Goal: Task Accomplishment & Management: Manage account settings

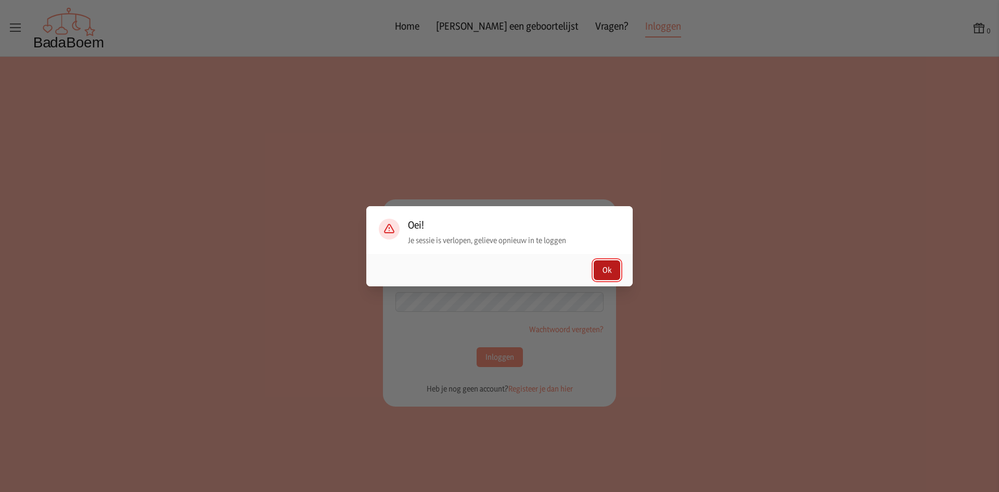
click at [610, 271] on button "Ok" at bounding box center [607, 270] width 27 height 20
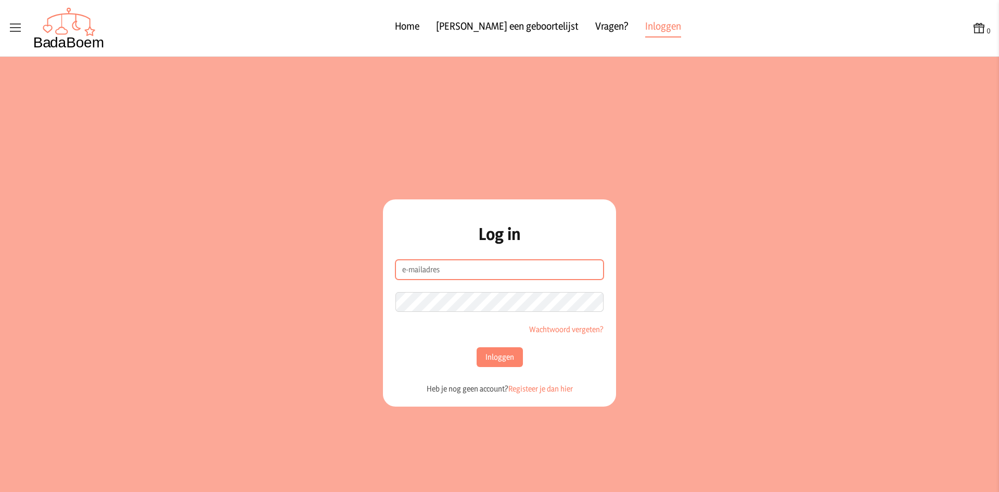
click at [429, 273] on input "e-mailadres" at bounding box center [499, 270] width 208 height 20
type input "[EMAIL_ADDRESS][DOMAIN_NAME]"
drag, startPoint x: 493, startPoint y: 345, endPoint x: 486, endPoint y: 357, distance: 14.5
click at [486, 357] on form "e-mailadres [EMAIL_ADDRESS][DOMAIN_NAME] Wachtwoord Wachtwoord vergeten? Inlogg…" at bounding box center [499, 313] width 208 height 107
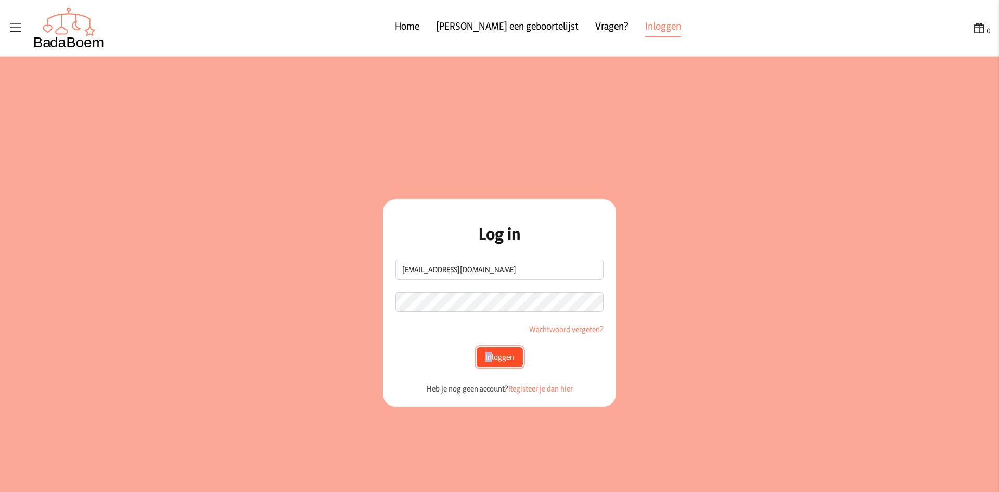
click at [486, 357] on button "Inloggen" at bounding box center [500, 357] width 46 height 20
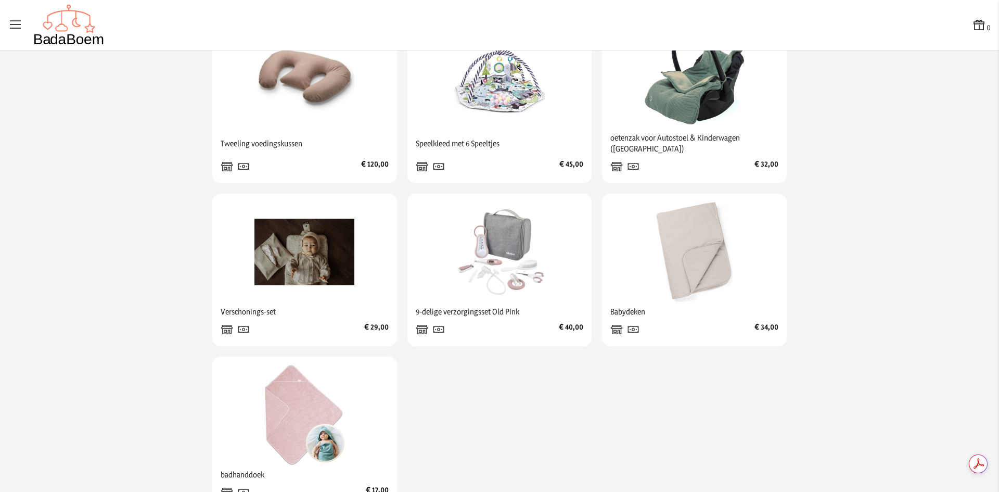
scroll to position [294, 0]
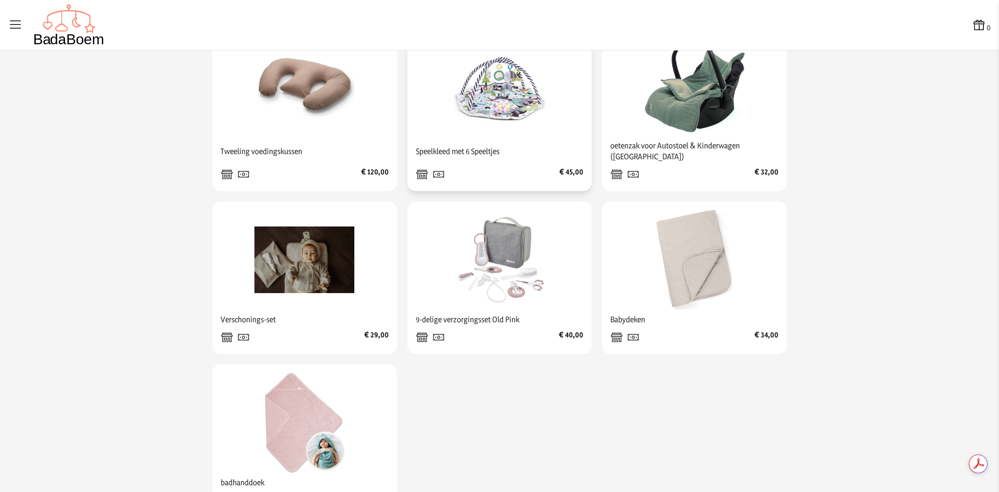
click at [508, 136] on img at bounding box center [499, 86] width 100 height 100
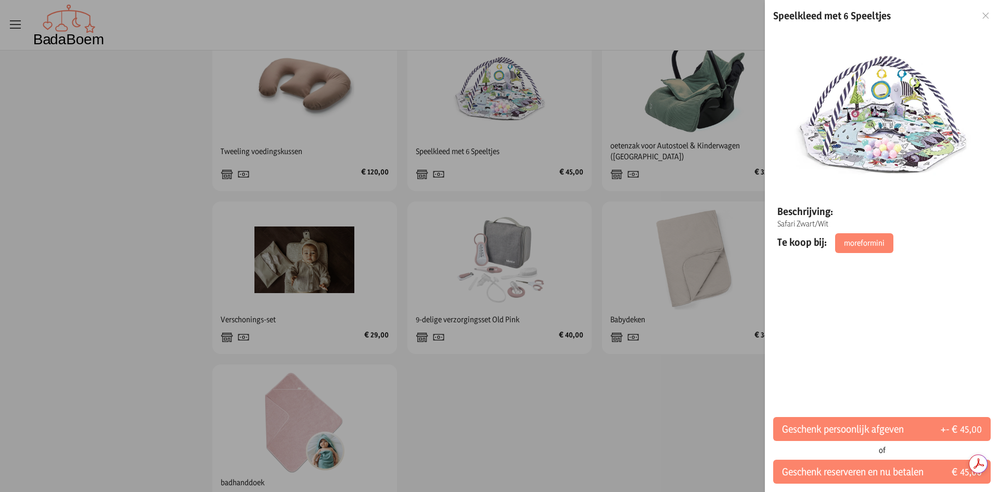
click at [735, 313] on div at bounding box center [499, 246] width 999 height 492
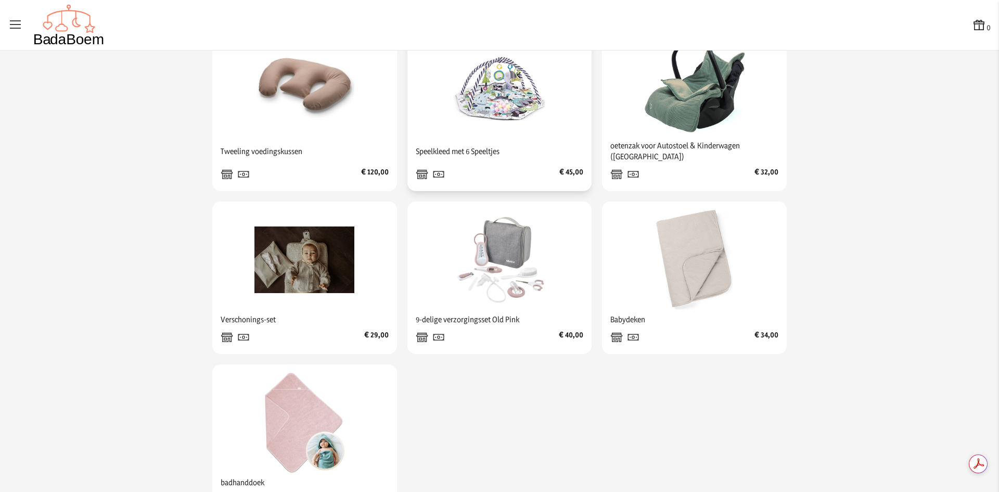
click at [458, 161] on span "Speelkleed met 6 Speeltjes" at bounding box center [500, 150] width 168 height 19
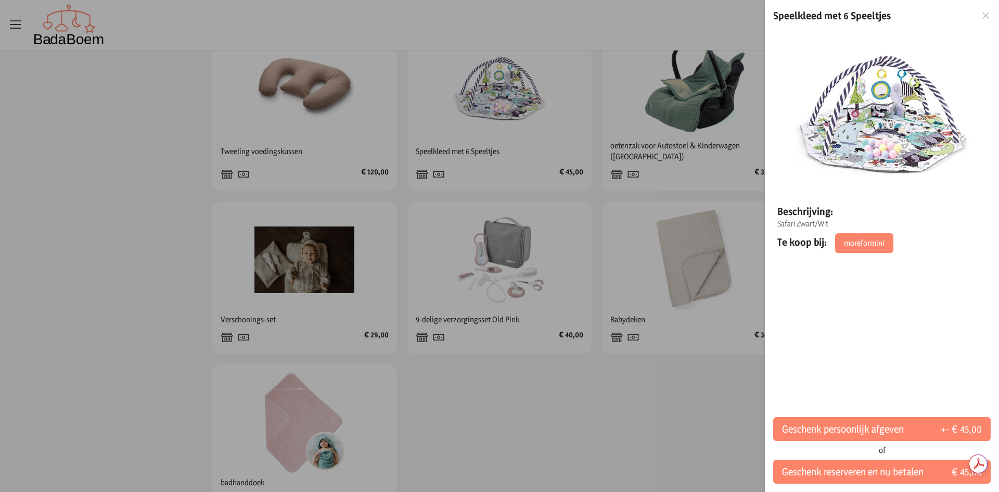
click at [988, 17] on icon at bounding box center [986, 15] width 10 height 7
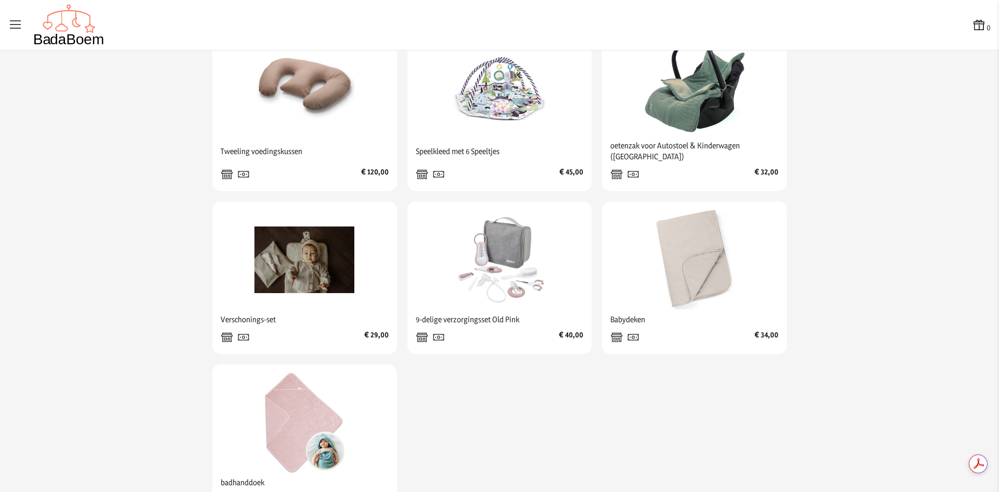
scroll to position [0, 0]
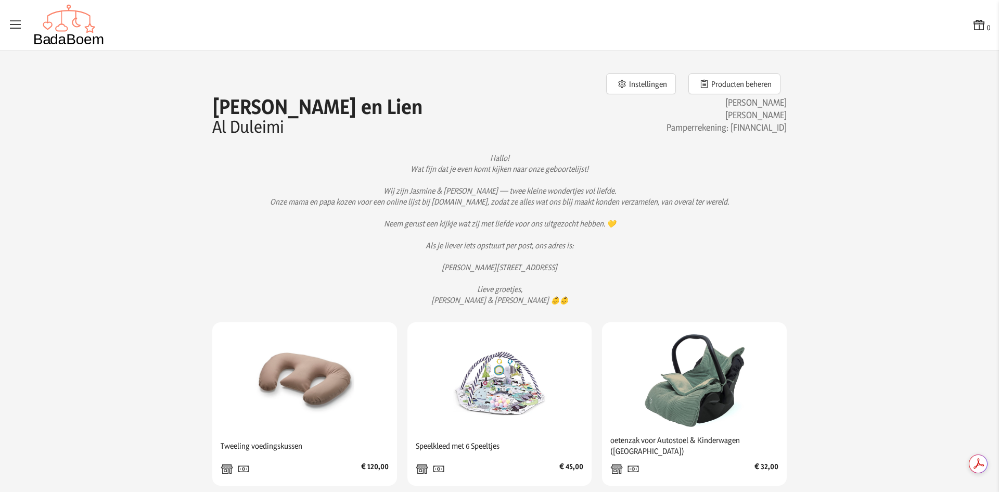
click at [3, 28] on div "0 0" at bounding box center [499, 25] width 999 height 50
click at [15, 25] on icon at bounding box center [15, 25] width 15 height 15
click at [1, 1] on input "checkbox" at bounding box center [0, 0] width 1 height 1
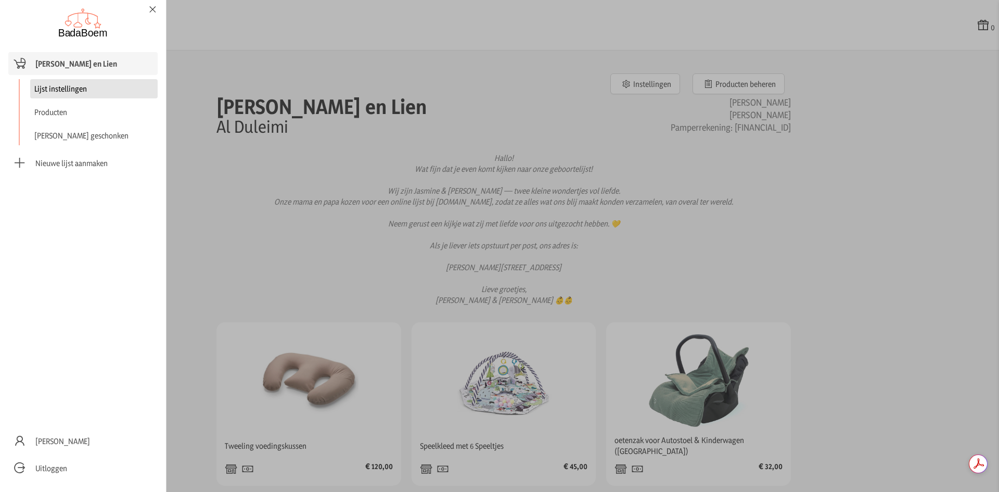
click at [57, 87] on link "Lijst instellingen" at bounding box center [93, 88] width 127 height 19
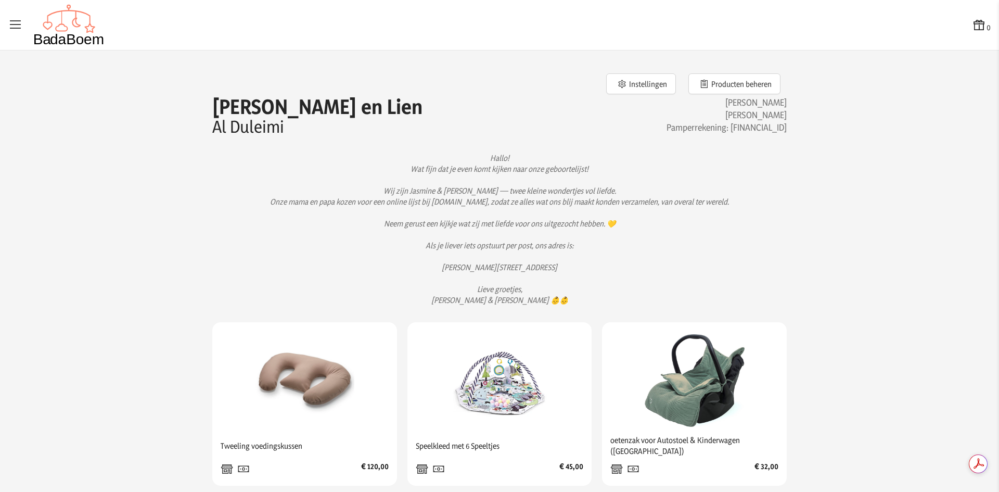
checkbox input "false"
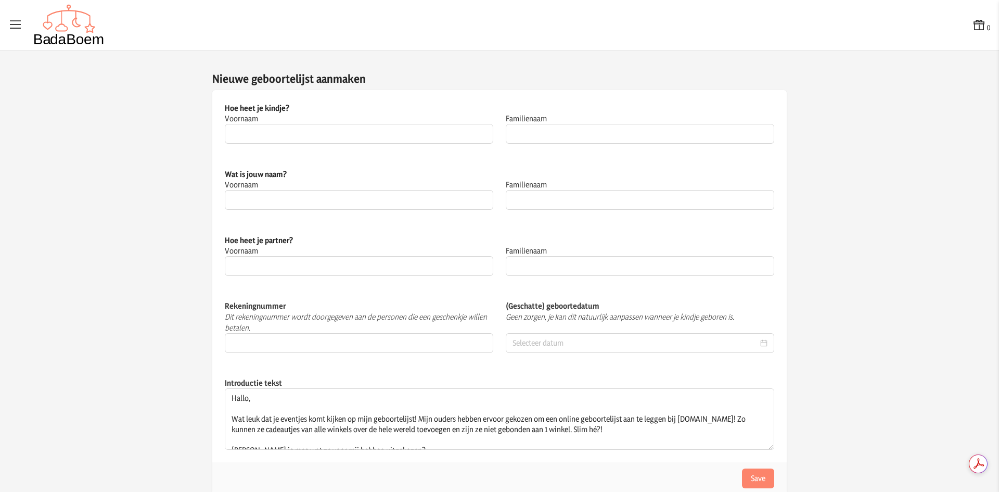
type input "[PERSON_NAME] en Lien"
type input "Al Duleimi"
type input "Zahraa"
type input "Daweri"
type input "Zaid"
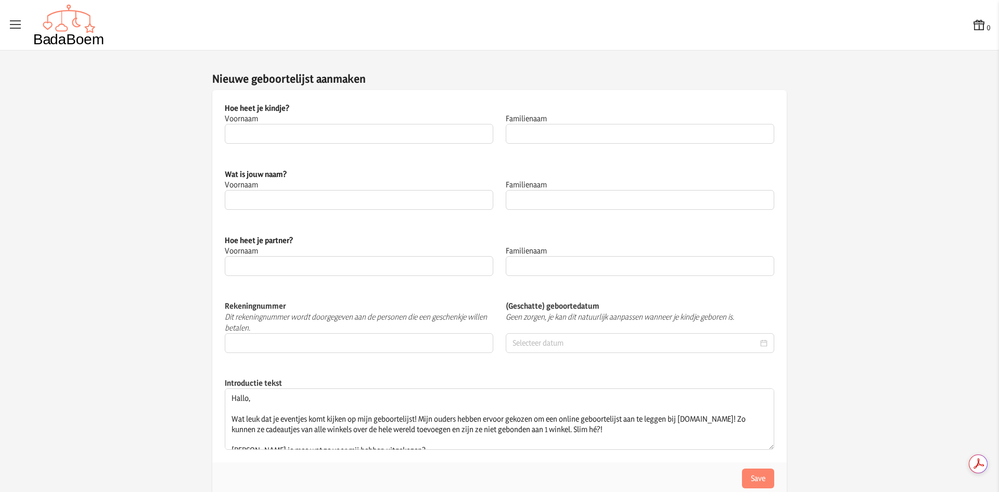
type input "Al Duleimi"
type input "[FINANCIAL_ID]"
type input "[DATE]"
type textarea "Hallo! Wat fijn dat je even komt kijken naar onze geboortelijst! Wij zijn Jasmi…"
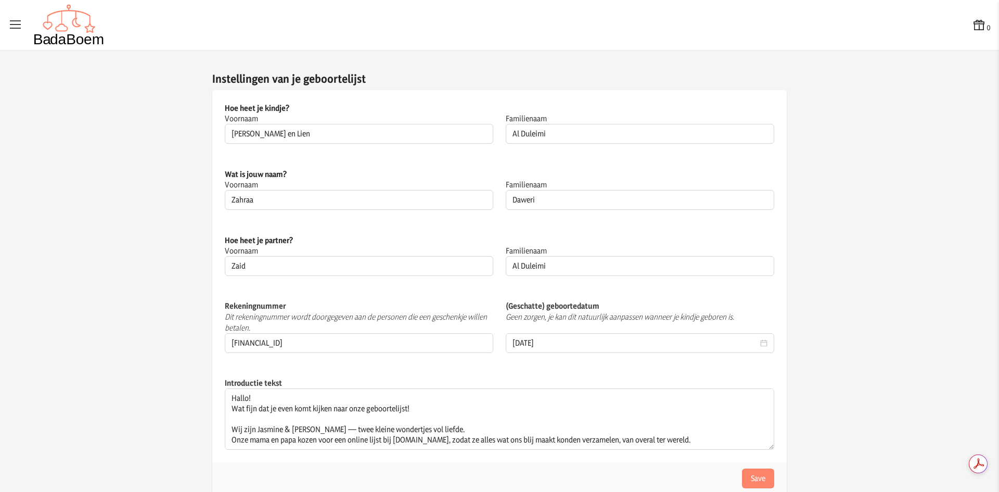
click at [16, 27] on icon at bounding box center [15, 25] width 15 height 15
click at [1, 1] on input "checkbox" at bounding box center [0, 0] width 1 height 1
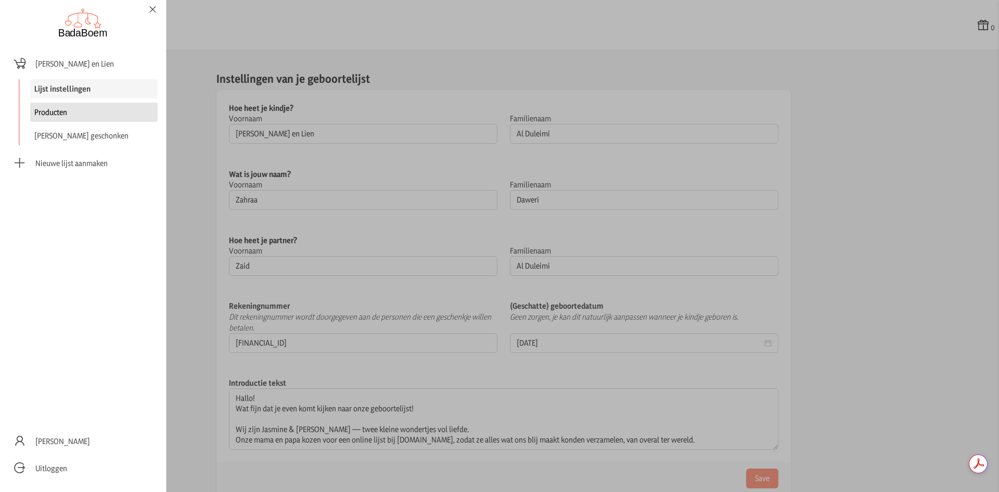
click at [74, 116] on link "Producten" at bounding box center [93, 111] width 127 height 19
checkbox input "false"
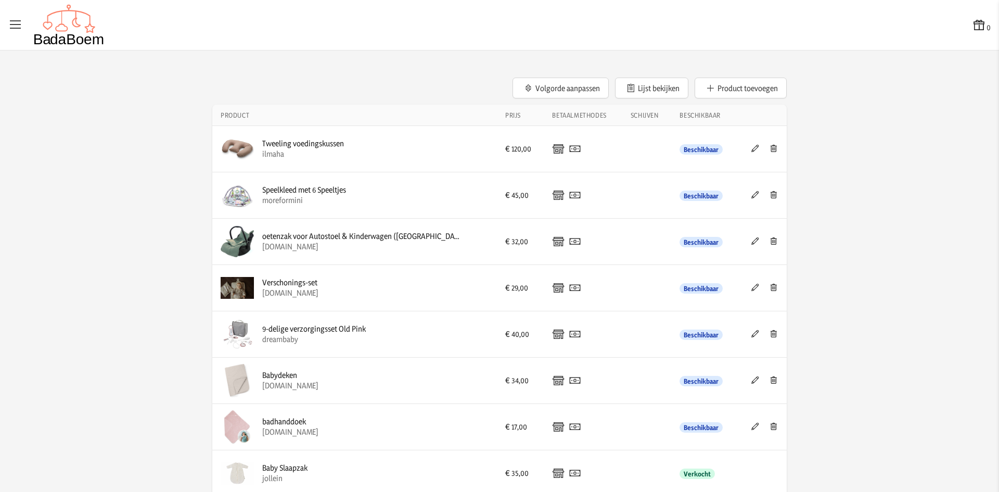
click at [309, 189] on div "Speelkleed met 6 Speeltjes" at bounding box center [304, 190] width 84 height 10
click at [754, 192] on icon at bounding box center [755, 194] width 10 height 7
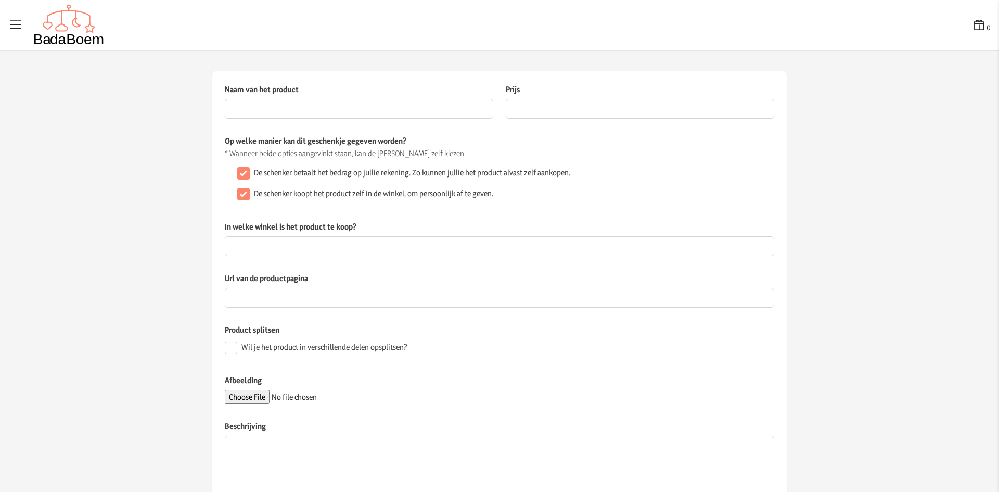
type input "Speelkleed met 6 Speeltjes"
type input "45"
type input "moreformini"
type input "[URL][DOMAIN_NAME]"
type textarea "Safari Zwart/Wit"
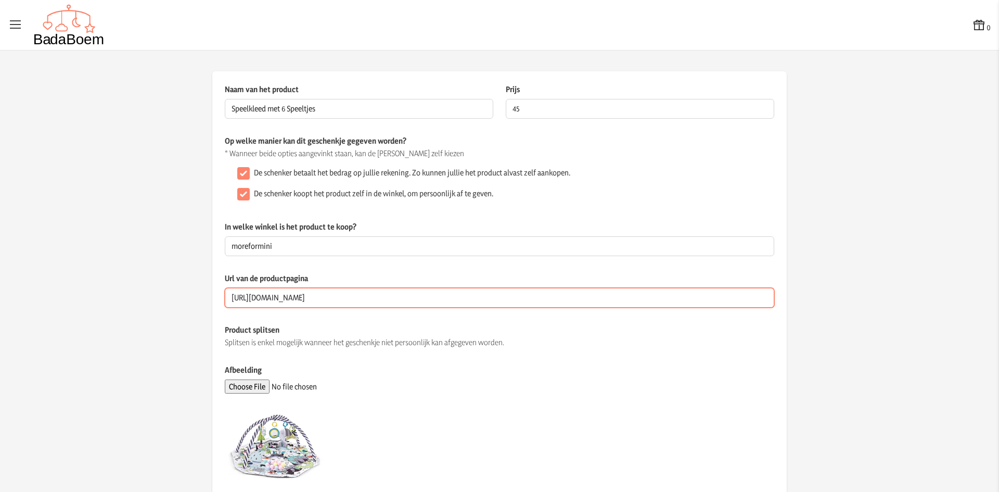
click at [616, 292] on input "[URL][DOMAIN_NAME]" at bounding box center [499, 298] width 549 height 20
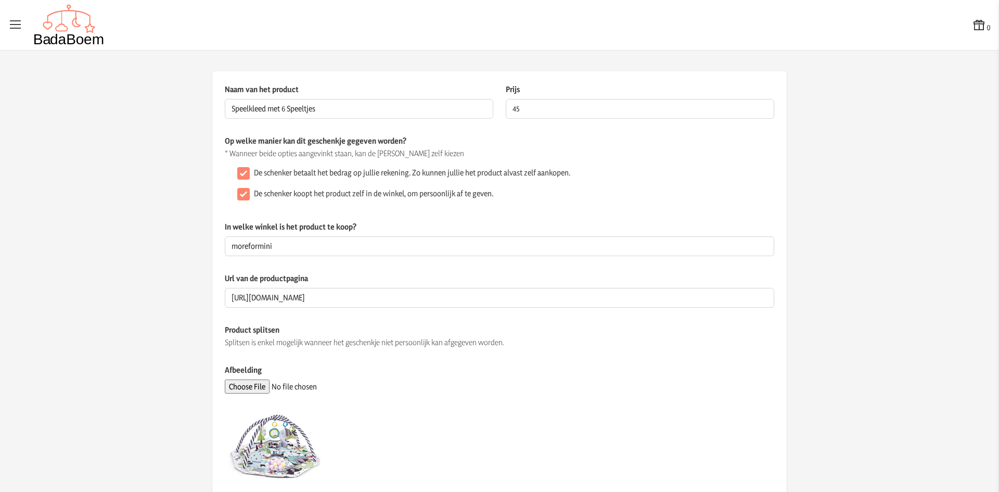
click at [967, 182] on app-product-detail "Naam van het product Speelkleed met 6 Speeltjes Dit veld is verplicht Prijs 45 …" at bounding box center [499, 353] width 999 height 564
click at [247, 105] on input "Speelkleed met 6 Speeltjes" at bounding box center [359, 109] width 268 height 20
drag, startPoint x: 323, startPoint y: 105, endPoint x: 102, endPoint y: 66, distance: 224.6
click at [102, 66] on div "0 0 Naam van het product Speelkleed met 6 Speeltjes Dit veld is verplicht Prijs…" at bounding box center [499, 246] width 999 height 492
